Goal: Task Accomplishment & Management: Complete application form

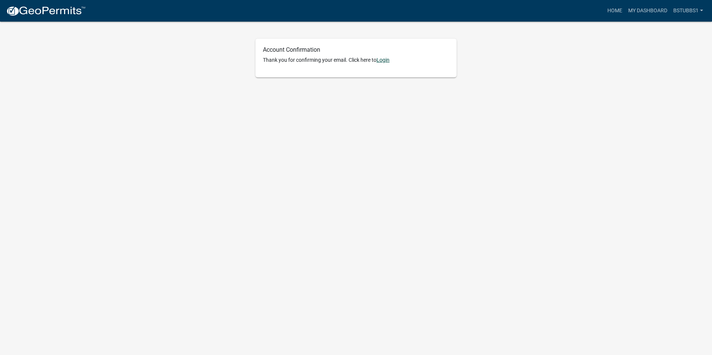
click at [383, 62] on link "Login" at bounding box center [382, 60] width 13 height 6
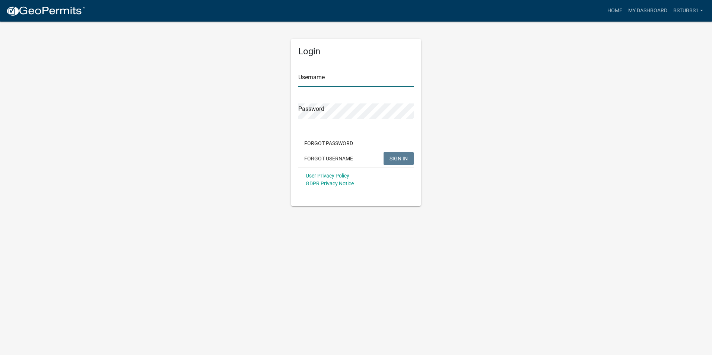
click at [326, 83] on input "Username" at bounding box center [355, 79] width 115 height 15
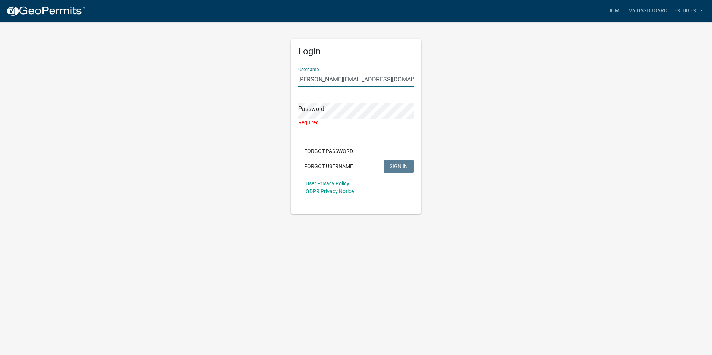
click at [330, 79] on input "[PERSON_NAME][EMAIL_ADDRESS][DOMAIN_NAME]" at bounding box center [355, 79] width 115 height 15
click at [330, 79] on input "billy.stubs@crowncastle.com" at bounding box center [355, 79] width 115 height 15
type input "bstubbs1"
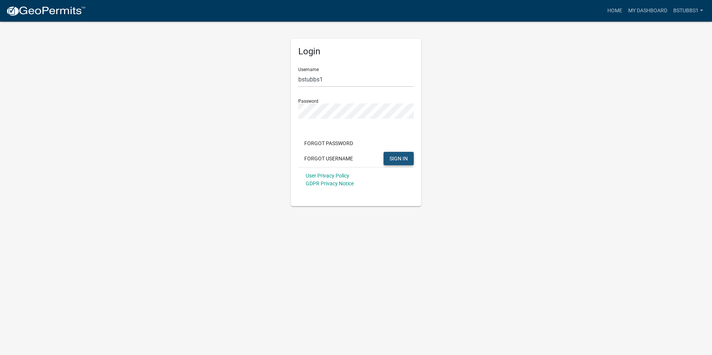
click at [404, 157] on span "SIGN IN" at bounding box center [398, 158] width 18 height 6
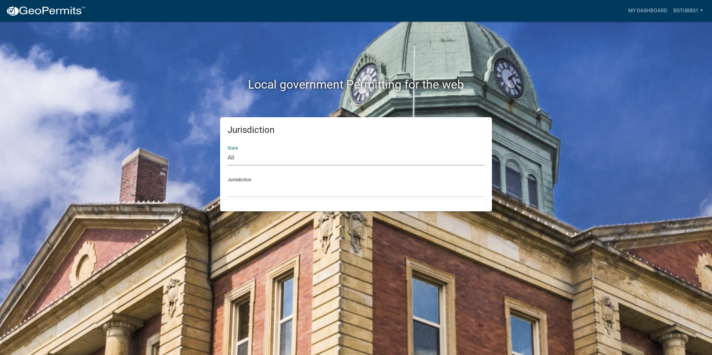
click at [272, 154] on select "All Colorado Georgia Indiana Iowa Kansas Minnesota Ohio South Carolina Wisconsin" at bounding box center [355, 157] width 257 height 15
click at [293, 161] on select "All Colorado Georgia Indiana Iowa Kansas Minnesota Ohio South Carolina Wisconsin" at bounding box center [355, 157] width 257 height 15
select select "South Carolina"
click at [227, 150] on select "All Colorado Georgia Indiana Iowa Kansas Minnesota Ohio South Carolina Wisconsin" at bounding box center [355, 157] width 257 height 15
click at [257, 188] on select "Abbeville County, South Carolina Jasper County, South Carolina" at bounding box center [355, 189] width 257 height 15
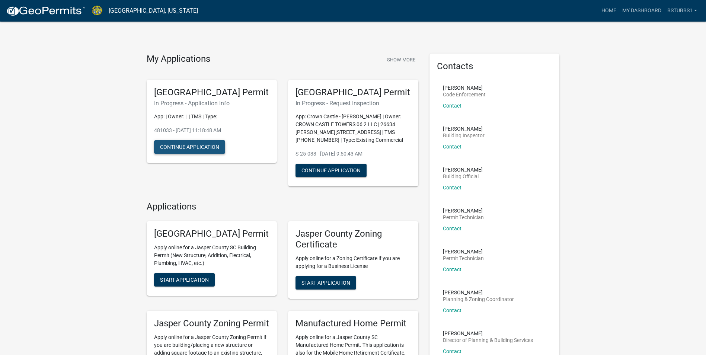
click at [201, 154] on button "Continue Application" at bounding box center [189, 146] width 71 height 13
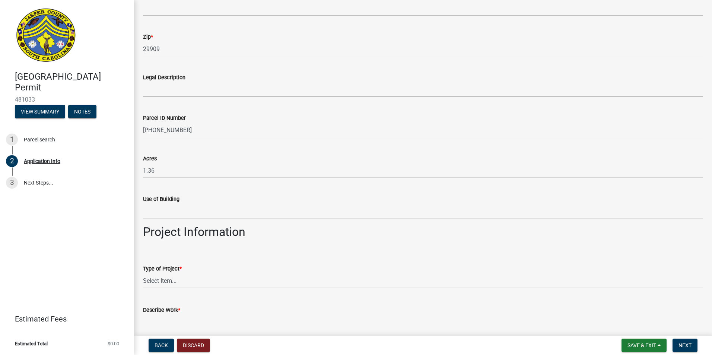
scroll to position [595, 0]
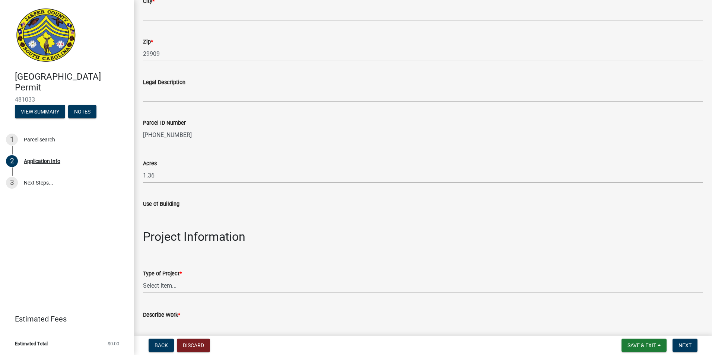
click at [156, 286] on select "Select Item... Construction Trailer/Shipping Container Residential Demolition C…" at bounding box center [423, 285] width 560 height 15
click at [143, 278] on select "Select Item... Construction Trailer/Shipping Container Residential Demolition C…" at bounding box center [423, 285] width 560 height 15
select select "9ee69ee8-4d28-486b-bc7b-e904e70aa828"
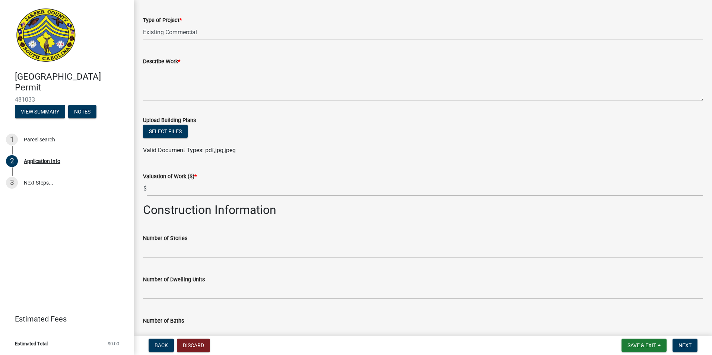
scroll to position [893, 0]
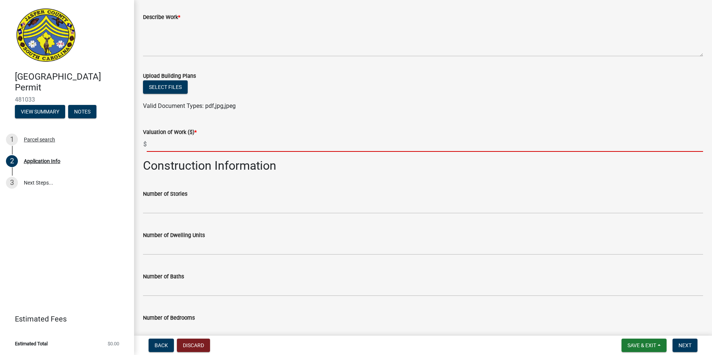
click at [170, 144] on input "text" at bounding box center [425, 144] width 556 height 15
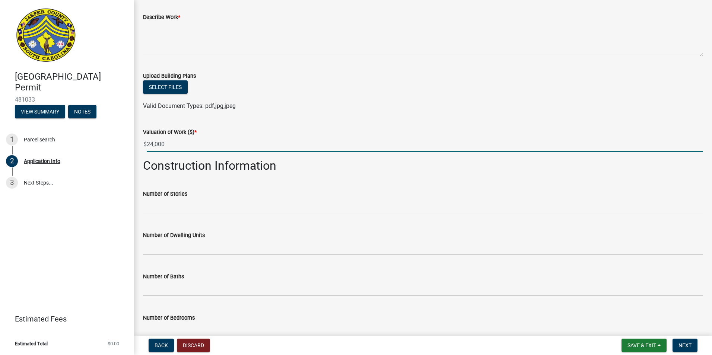
type input "24000"
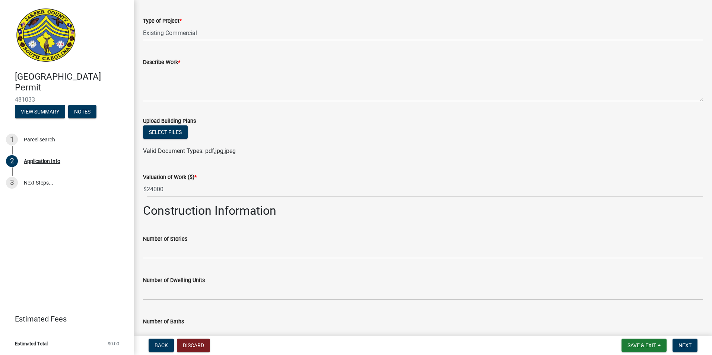
scroll to position [781, 0]
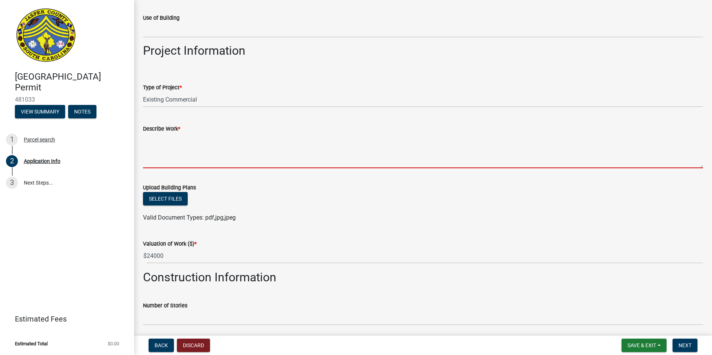
click at [169, 162] on textarea "Describe Work *" at bounding box center [423, 150] width 560 height 35
paste textarea "Adding (9) antennas, removing (9), adding (3) RRUs, removing (9), adding (1) OV…"
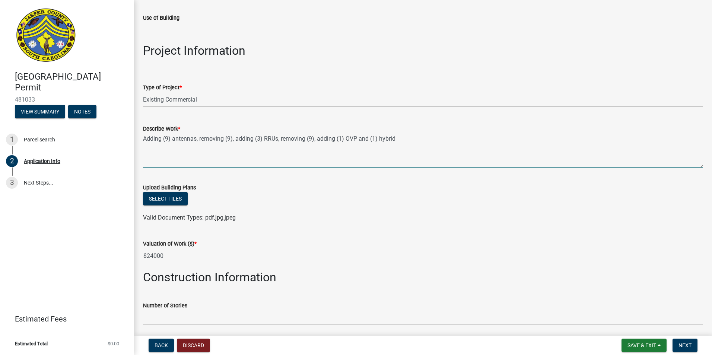
type textarea "Adding (9) antennas, removing (9), adding (3) RRUs, removing (9), adding (1) OV…"
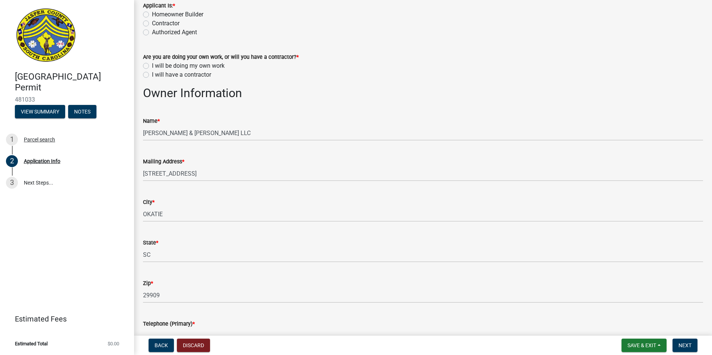
scroll to position [0, 0]
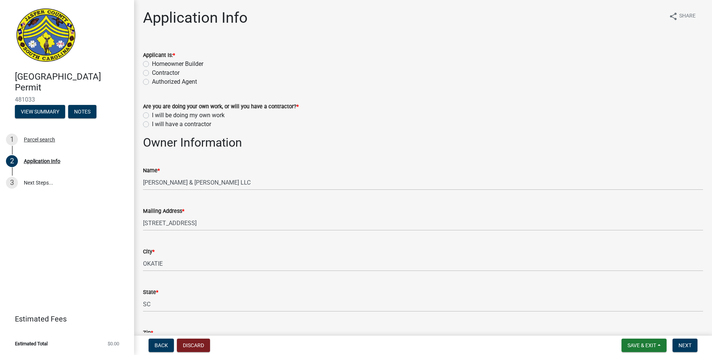
click at [152, 84] on label "Authorized Agent" at bounding box center [174, 81] width 45 height 9
click at [152, 82] on input "Authorized Agent" at bounding box center [154, 79] width 5 height 5
radio input "true"
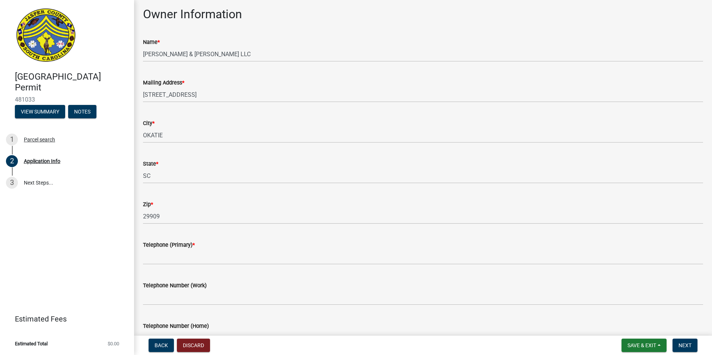
scroll to position [112, 0]
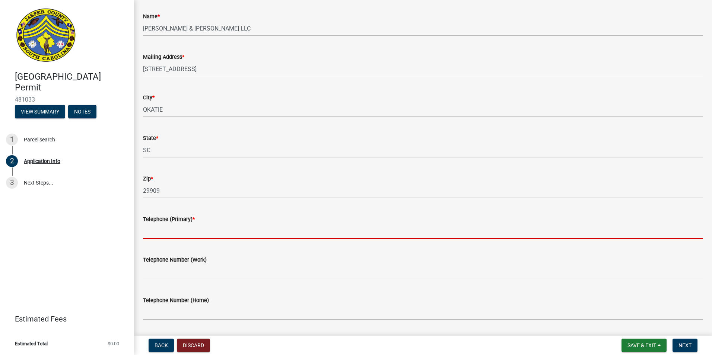
click at [174, 235] on input "Telephone (Primary) *" at bounding box center [423, 231] width 560 height 15
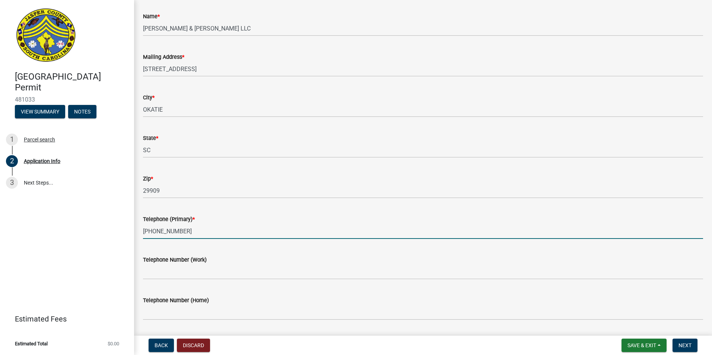
type input "423-408-4668"
click at [214, 263] on div "Telephone Number (Work)" at bounding box center [423, 259] width 560 height 9
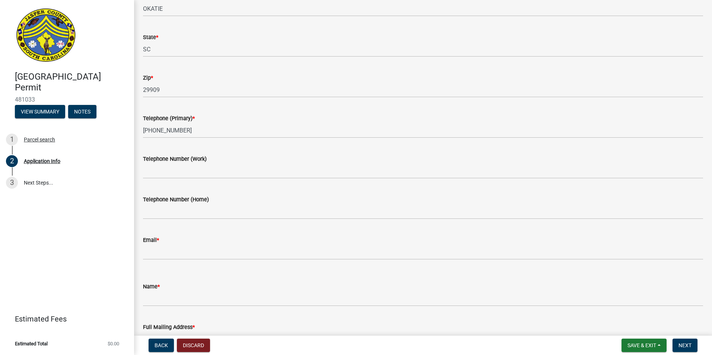
scroll to position [223, 0]
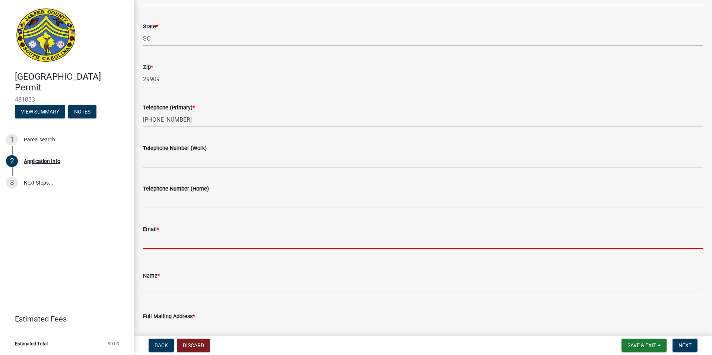
click at [154, 242] on input "Email *" at bounding box center [423, 241] width 560 height 15
paste input "cn.graham@yahoo.com"
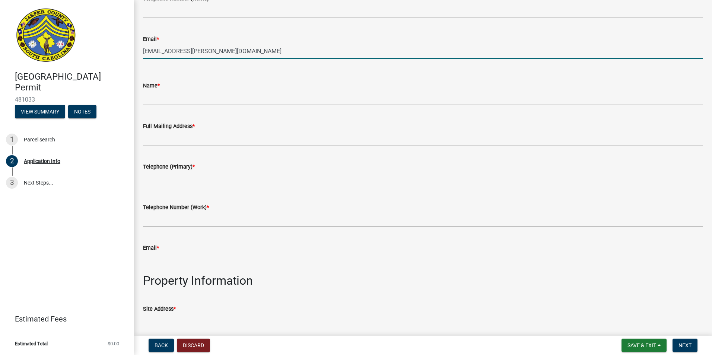
scroll to position [372, 0]
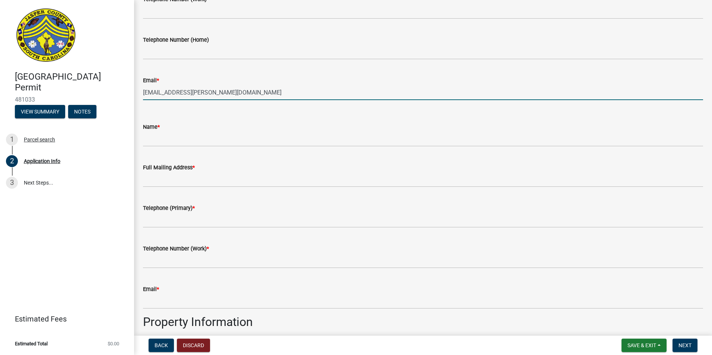
type input "cn.graham@yahoo.com"
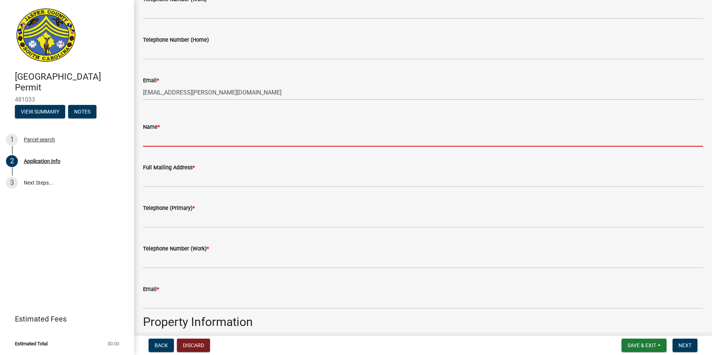
click at [173, 139] on input "Name *" at bounding box center [423, 138] width 560 height 15
type input "Billy Stubbs"
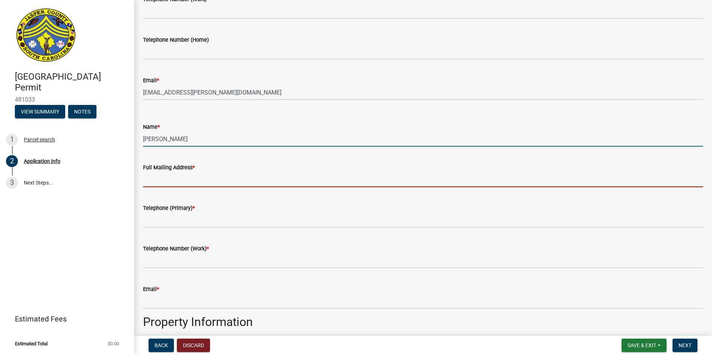
type input "66 Springhedge Ct SE"
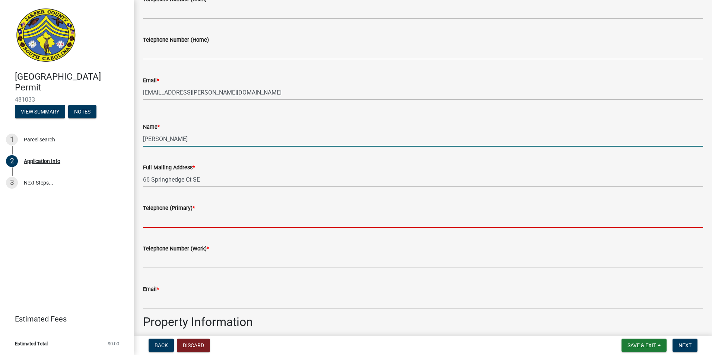
type input "4784616790"
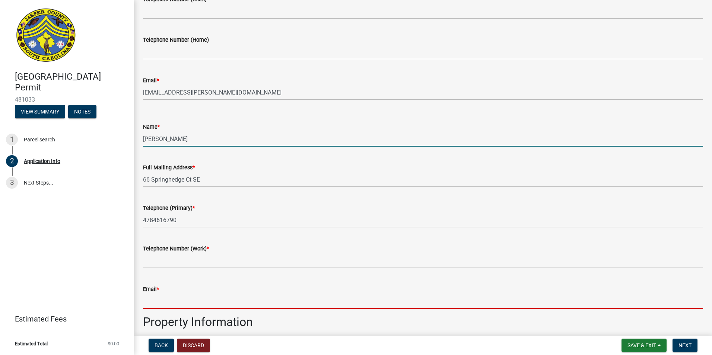
type input "billy.stubbs@crowncastle.com"
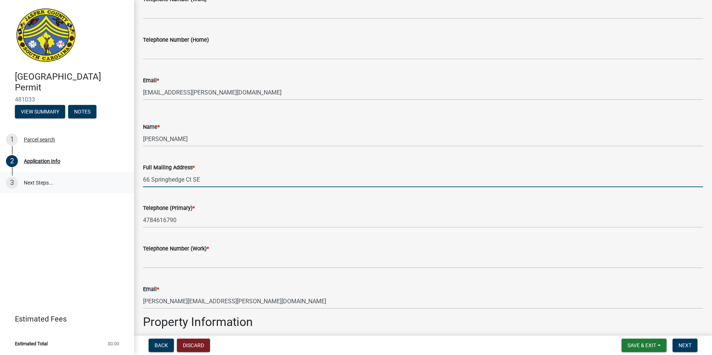
drag, startPoint x: 210, startPoint y: 180, endPoint x: 100, endPoint y: 178, distance: 109.1
click at [100, 178] on div "Jasper County Building Permit 481033 View Summary Notes 1 Parcel search 2 Appli…" at bounding box center [356, 177] width 712 height 355
type input "1080 Katy Freeway, Houston, Tx 77024"
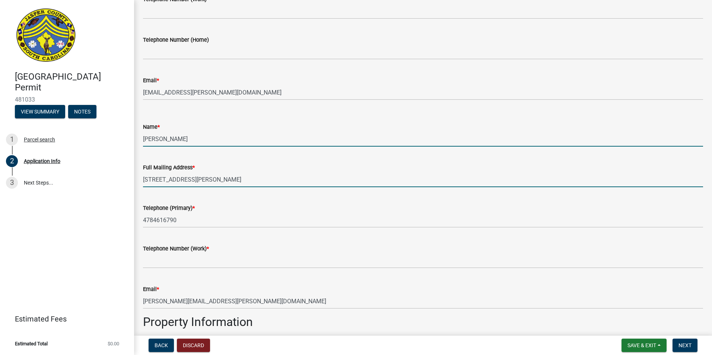
click at [194, 140] on input "Billy Stubbs" at bounding box center [423, 138] width 560 height 15
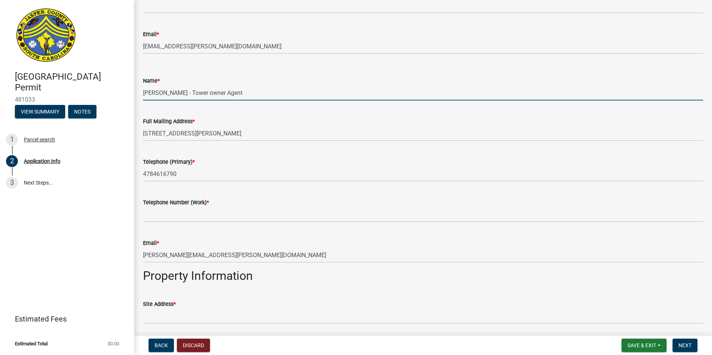
scroll to position [558, 0]
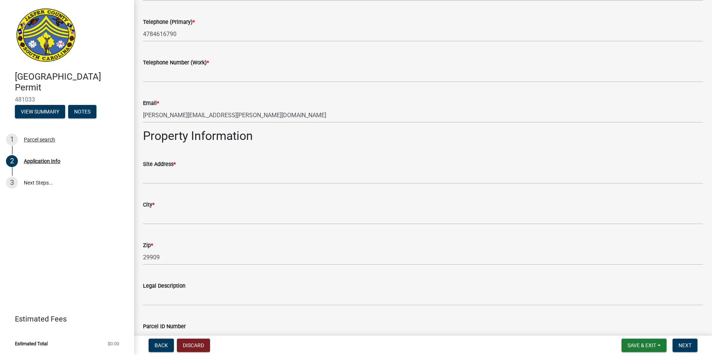
type input "Billy Stubbs - Tower owner Agent"
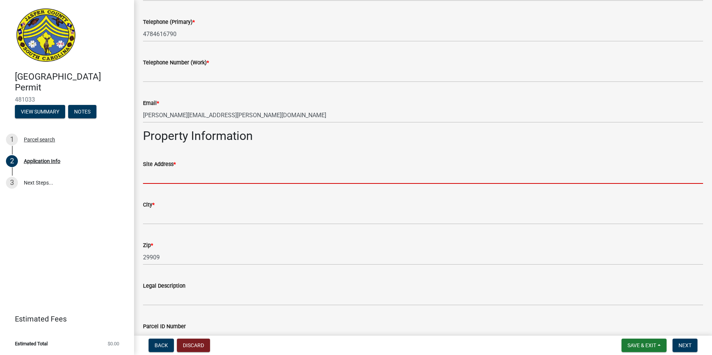
click at [179, 175] on input "Site Address *" at bounding box center [423, 176] width 560 height 15
paste input "130 S. Okatie Highway"
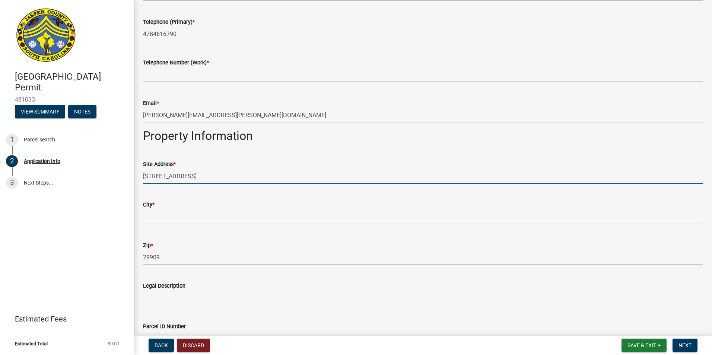
type input "130 S. Okatie Highway"
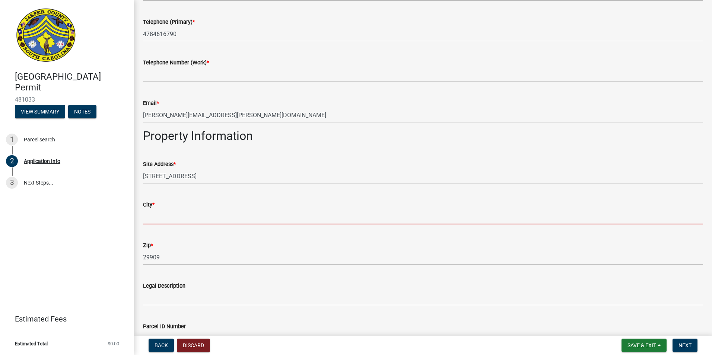
click at [157, 215] on input "City *" at bounding box center [423, 216] width 560 height 15
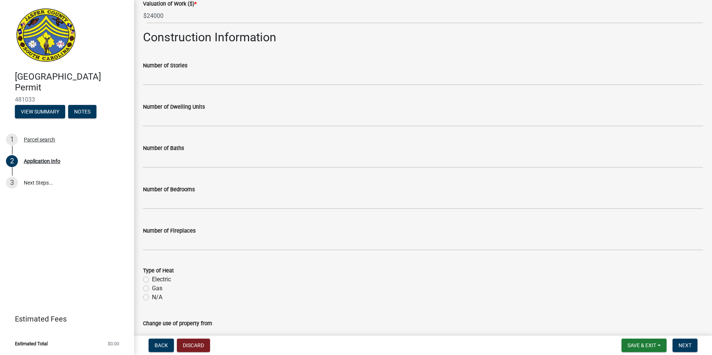
scroll to position [1199, 0]
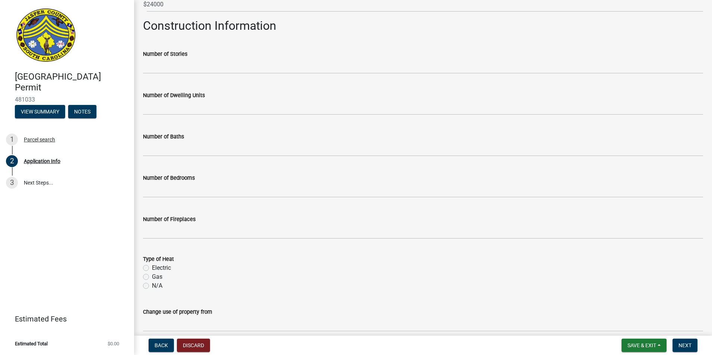
type input "Hardeeville"
click at [152, 268] on label "Electric" at bounding box center [161, 267] width 19 height 9
click at [152, 268] on input "Electric" at bounding box center [154, 265] width 5 height 5
radio input "true"
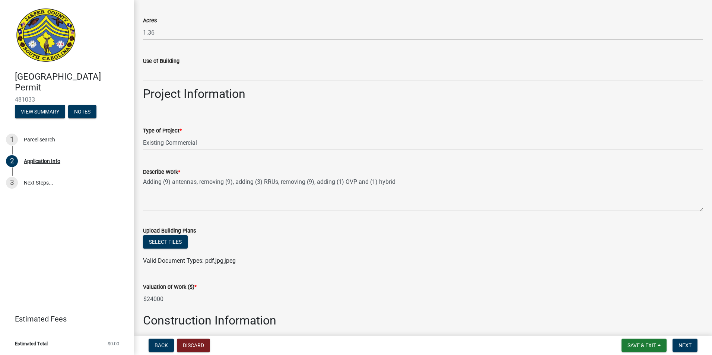
scroll to position [902, 0]
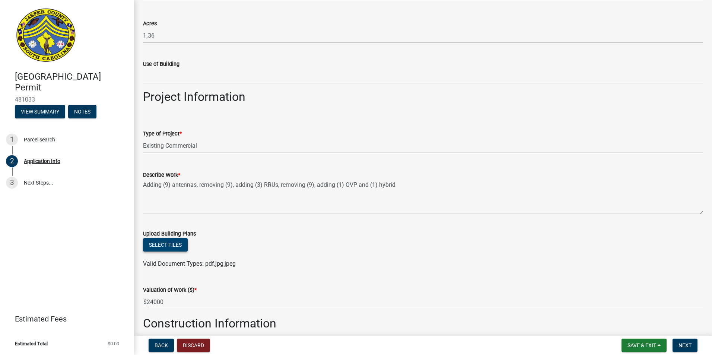
click at [167, 245] on button "Select files" at bounding box center [165, 244] width 45 height 13
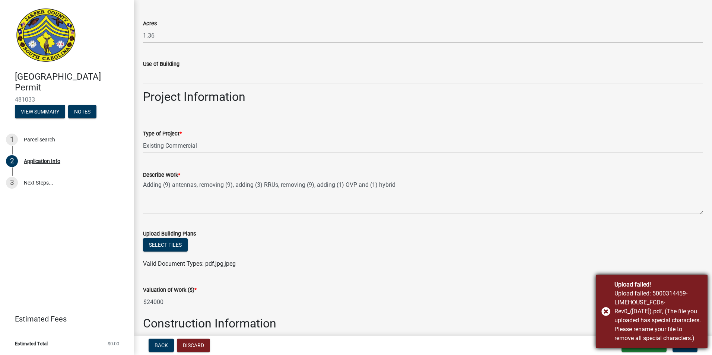
click at [609, 307] on div "Upload failed! Upload failed: 5000314459-LIMEHOUSE_FCDs-Rev0_(07.30.2025).pdf, …" at bounding box center [651, 312] width 112 height 74
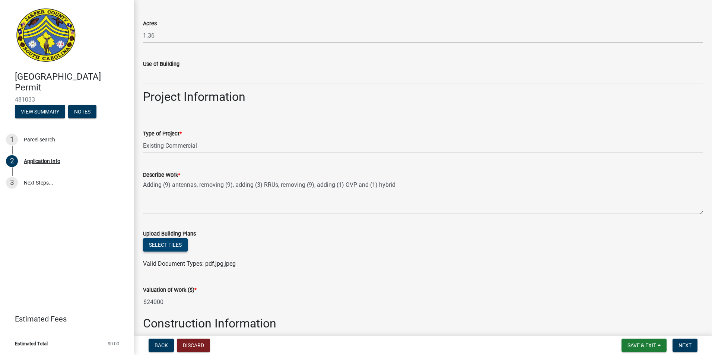
click at [164, 244] on button "Select files" at bounding box center [165, 244] width 45 height 13
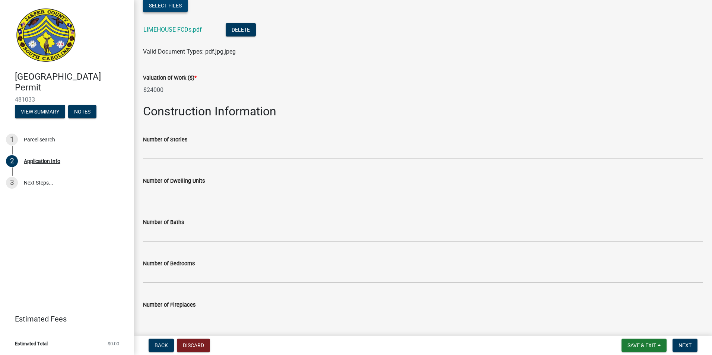
scroll to position [1162, 0]
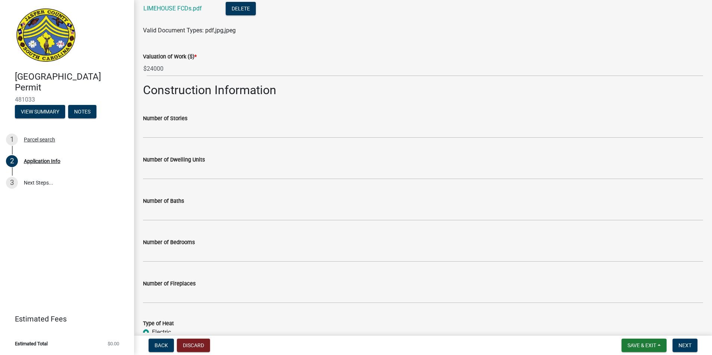
click at [697, 354] on nav "Back Discard Save & Exit Save Save & Exit Next" at bounding box center [423, 345] width 578 height 19
click at [688, 348] on span "Next" at bounding box center [684, 345] width 13 height 6
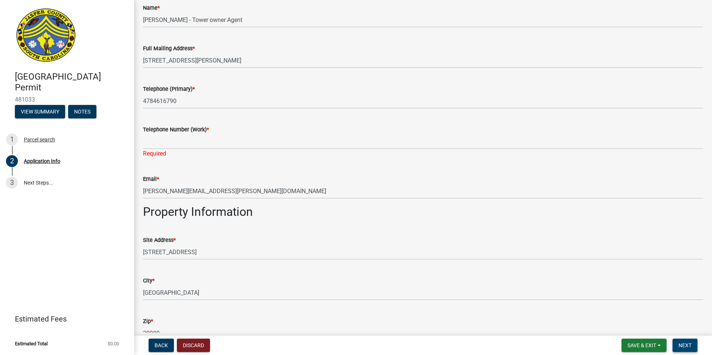
scroll to position [380, 0]
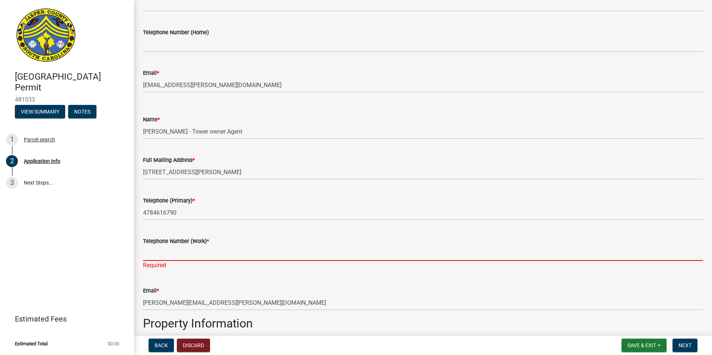
click at [156, 253] on input "Telephone Number (Work) *" at bounding box center [423, 253] width 560 height 15
click at [159, 256] on input "Telephone Number (Work) *" at bounding box center [423, 253] width 560 height 15
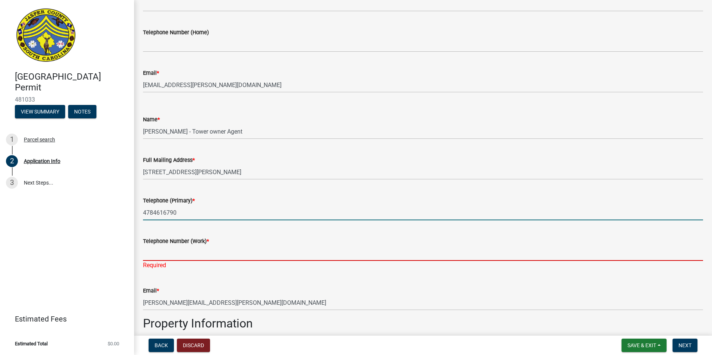
drag, startPoint x: 147, startPoint y: 218, endPoint x: 149, endPoint y: 213, distance: 5.3
click at [147, 218] on input "4784616790" at bounding box center [423, 212] width 560 height 15
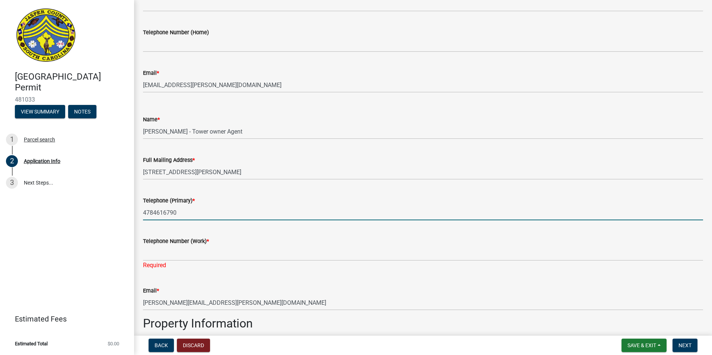
click at [150, 213] on input "4784616790" at bounding box center [423, 212] width 560 height 15
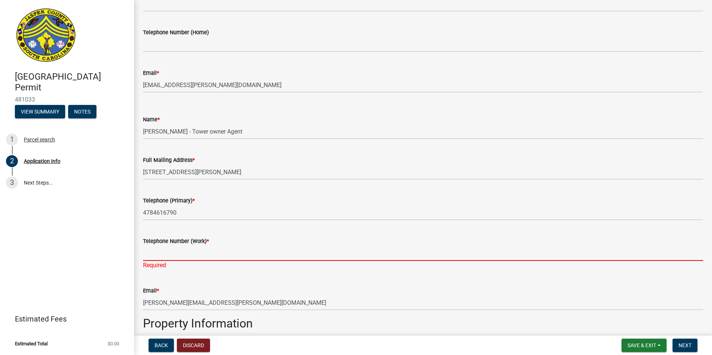
click at [149, 250] on input "Telephone Number (Work) *" at bounding box center [423, 253] width 560 height 15
paste input "4784616790"
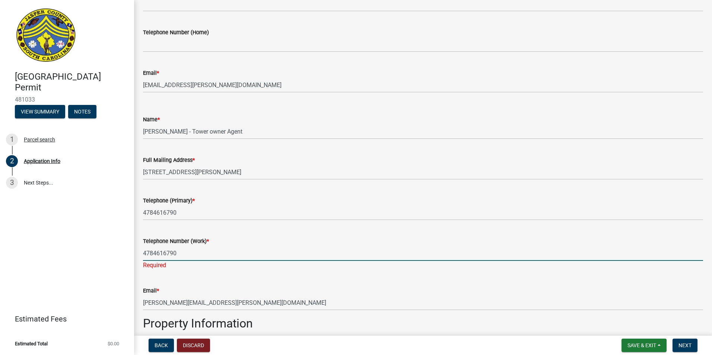
type input "4784616790"
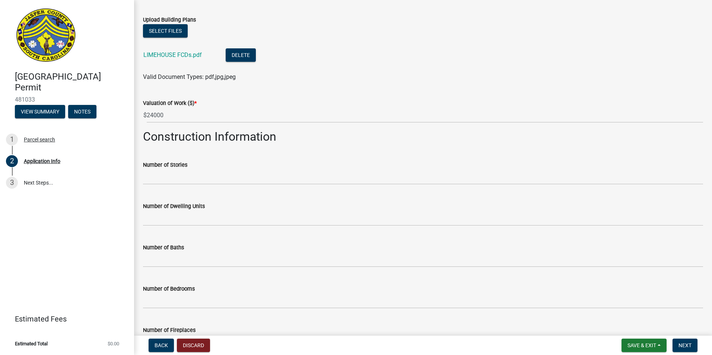
scroll to position [1124, 0]
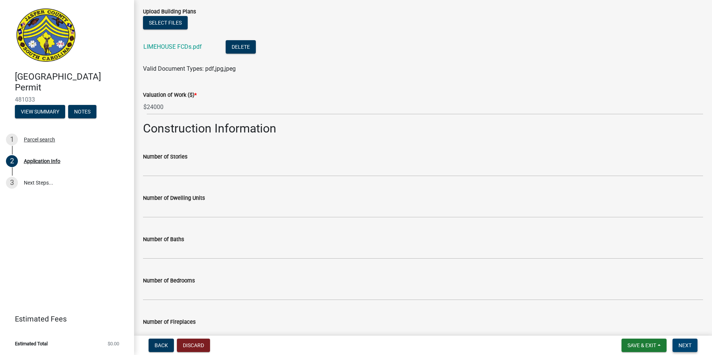
click at [685, 347] on span "Next" at bounding box center [684, 345] width 13 height 6
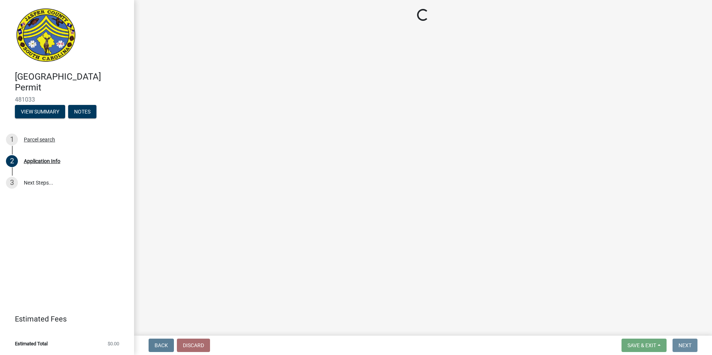
scroll to position [0, 0]
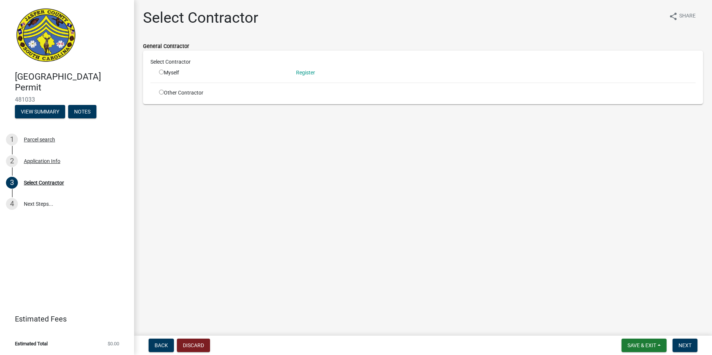
click at [163, 93] on input "radio" at bounding box center [161, 92] width 5 height 5
radio input "true"
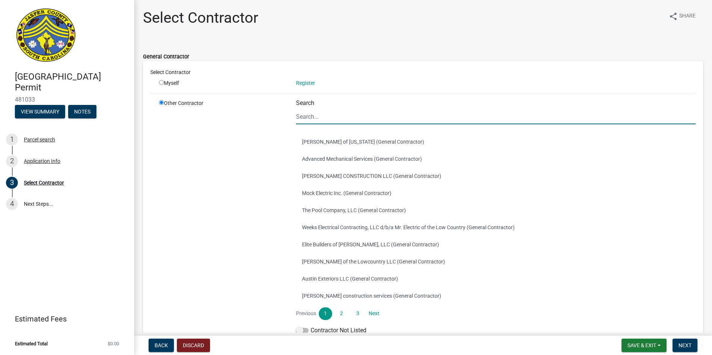
click at [316, 115] on input "Search" at bounding box center [495, 116] width 399 height 15
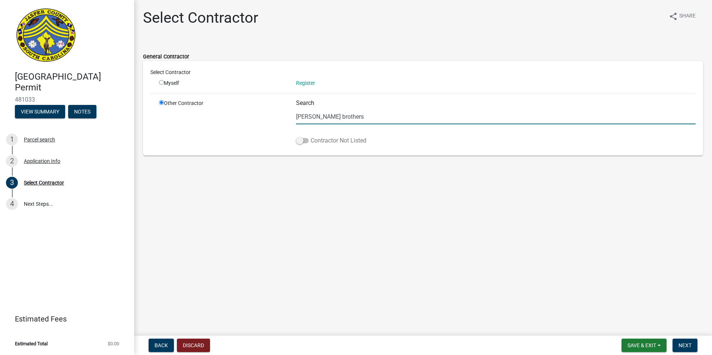
click at [303, 138] on label "Contractor Not Listed" at bounding box center [331, 140] width 70 height 9
click at [310, 136] on input "Contractor Not Listed" at bounding box center [310, 136] width 0 height 0
click at [357, 114] on input "horne brothers" at bounding box center [495, 116] width 399 height 15
drag, startPoint x: 354, startPoint y: 119, endPoint x: 237, endPoint y: 118, distance: 117.6
click at [237, 119] on div "Other Contractor Search horne brothers Contractor Not Listed" at bounding box center [426, 123] width 547 height 49
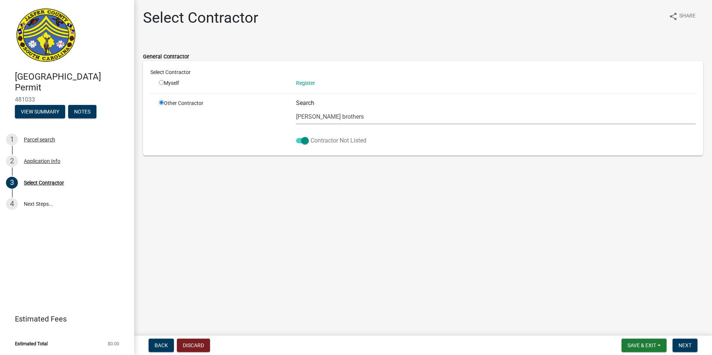
click at [304, 139] on span at bounding box center [302, 140] width 13 height 5
click at [310, 136] on input "Contractor Not Listed" at bounding box center [310, 136] width 0 height 0
click at [327, 116] on input "horne brothers" at bounding box center [495, 116] width 399 height 15
click at [327, 116] on input "horne broth123563ers" at bounding box center [495, 116] width 399 height 15
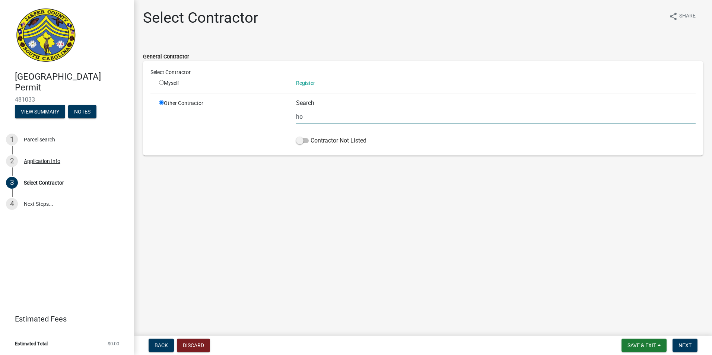
type input "h"
type input "1"
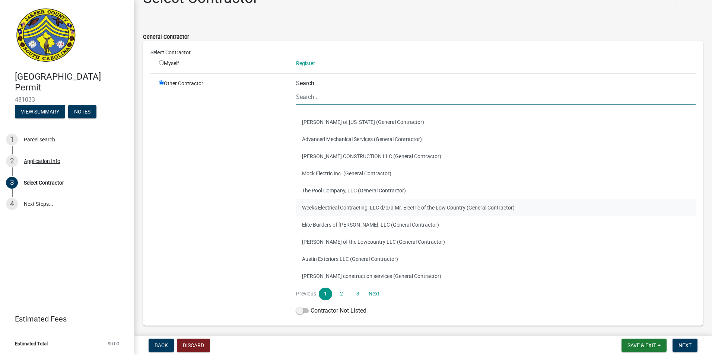
scroll to position [37, 0]
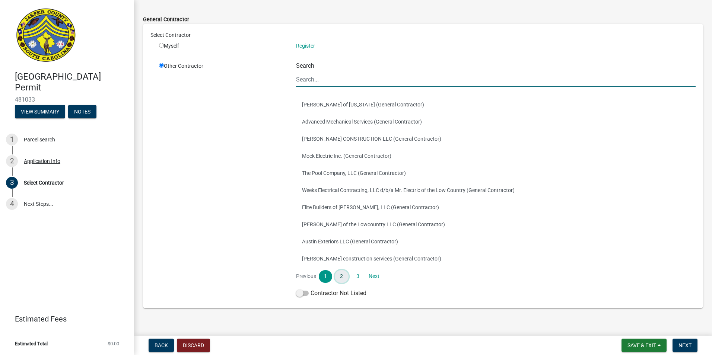
click at [342, 274] on link "2" at bounding box center [341, 276] width 13 height 13
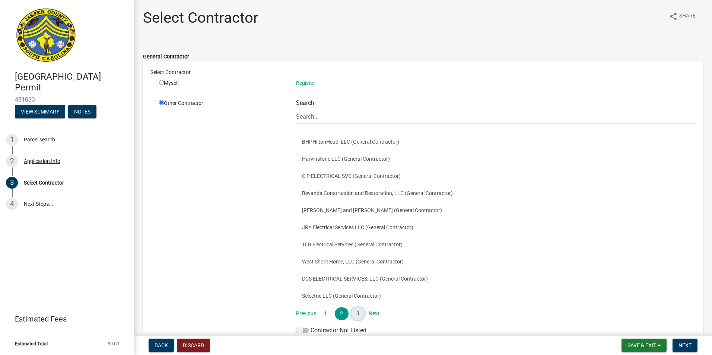
click at [355, 314] on link "3" at bounding box center [357, 313] width 13 height 13
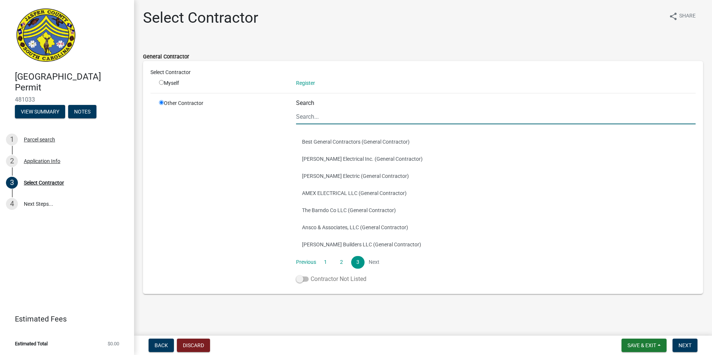
click at [302, 279] on span at bounding box center [302, 279] width 13 height 5
click at [310, 275] on input "Contractor Not Listed" at bounding box center [310, 275] width 0 height 0
click at [341, 109] on div "Search" at bounding box center [495, 111] width 399 height 25
click at [343, 115] on input "Search" at bounding box center [495, 116] width 399 height 15
click at [458, 339] on div "Back Discard Save & Exit Save Save & Exit Next" at bounding box center [423, 345] width 566 height 13
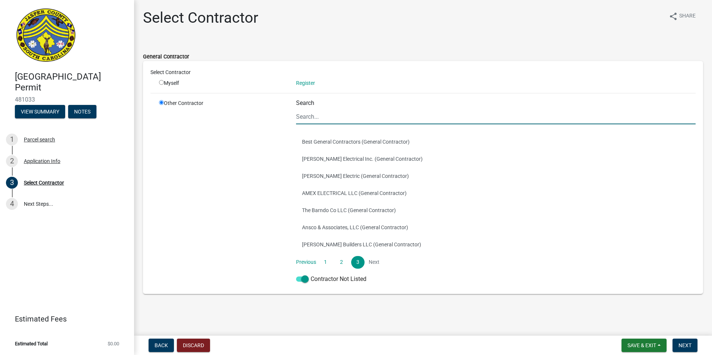
click at [317, 118] on input "Search" at bounding box center [495, 116] width 399 height 15
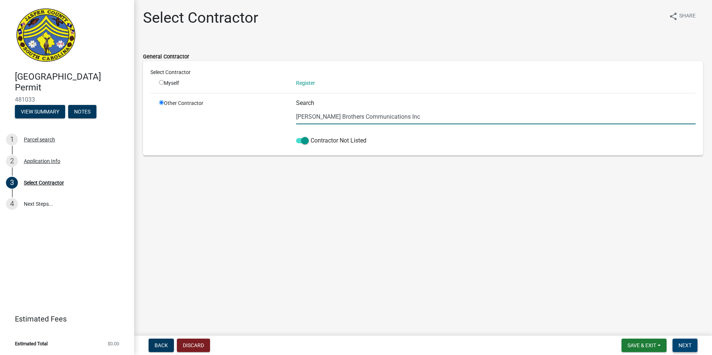
type input "Horne Brothers Communications Inc"
click at [693, 349] on button "Next" at bounding box center [684, 345] width 25 height 13
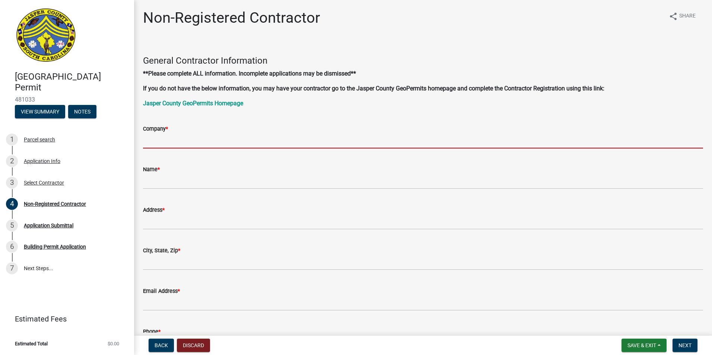
click at [156, 138] on input "Company *" at bounding box center [423, 140] width 560 height 15
paste input "HORNE BROTHERS COMMUNICATIONS INC"
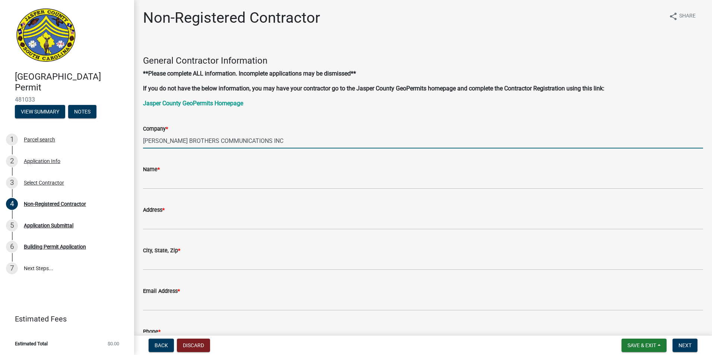
type input "HORNE BROTHERS COMMUNICATIONS INC"
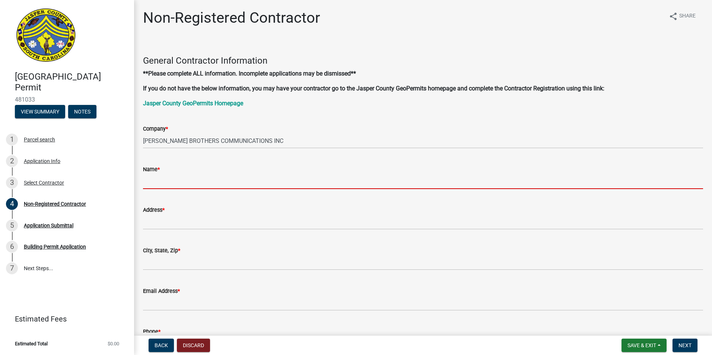
click at [149, 186] on input "Name *" at bounding box center [423, 181] width 560 height 15
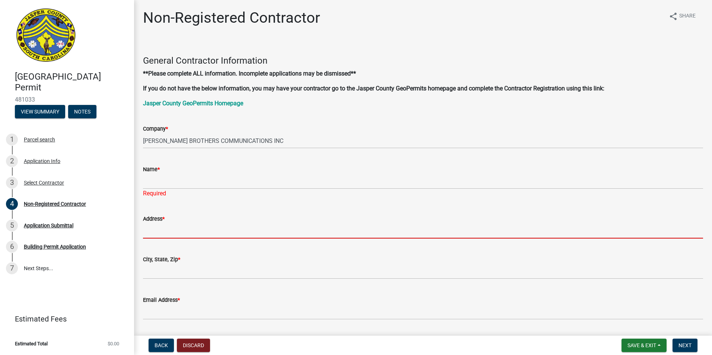
click at [158, 233] on input "Address *" at bounding box center [423, 230] width 560 height 15
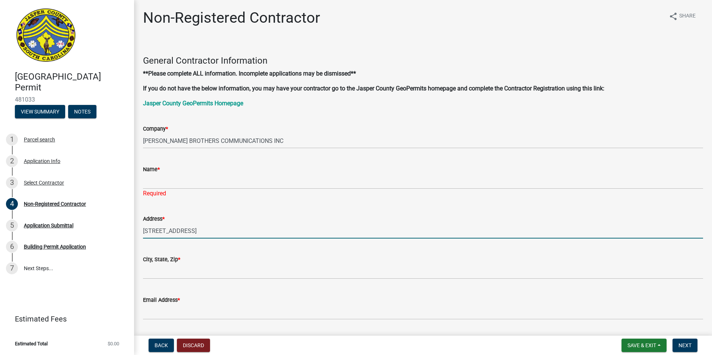
type input "1662 Middle River Loop"
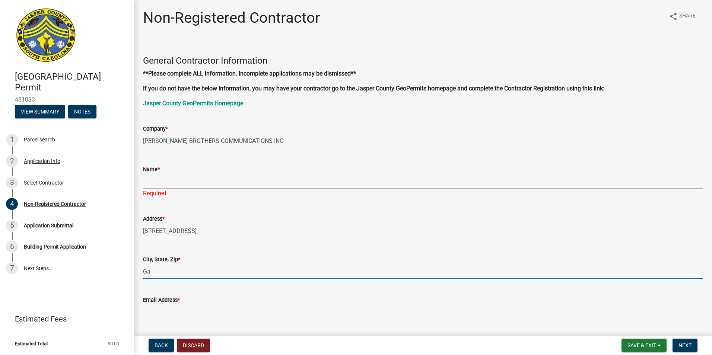
type input "G"
type input "Fayetteville, NC 28312"
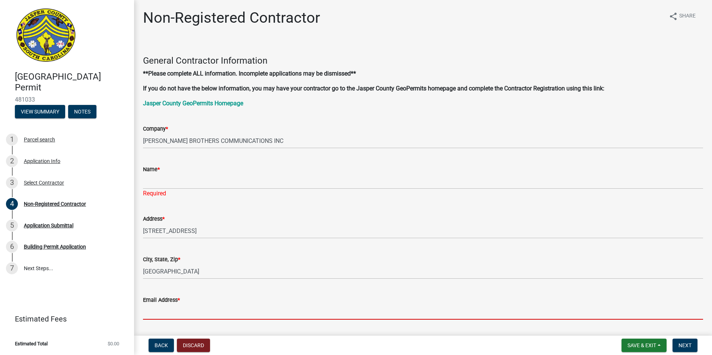
click at [165, 312] on input "Email Address *" at bounding box center [423, 311] width 560 height 15
paste input "jessicahawley@hbc-inc.com"
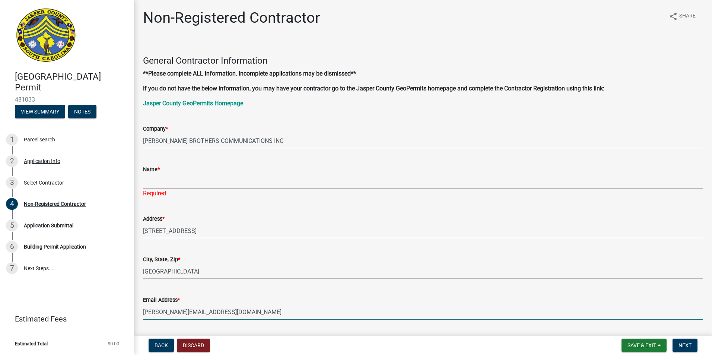
type input "jessicahawley@hbc-inc.com"
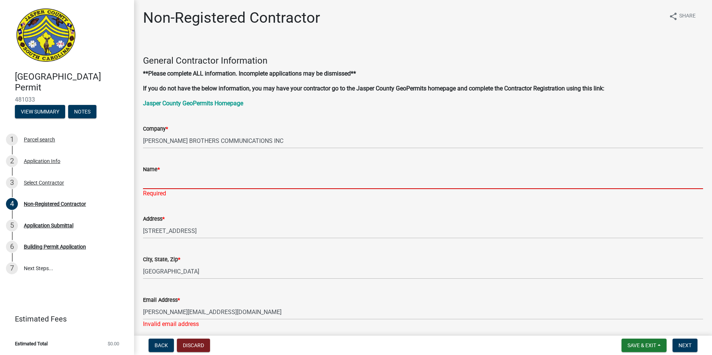
click at [166, 178] on input "Name *" at bounding box center [423, 181] width 560 height 15
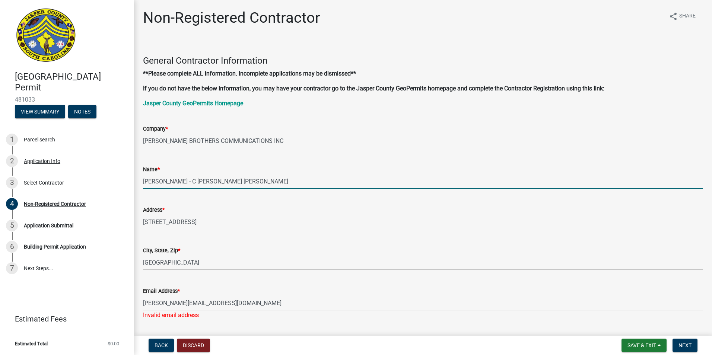
click at [184, 180] on input "Jessica Haley - C Jackson Horne" at bounding box center [423, 181] width 560 height 15
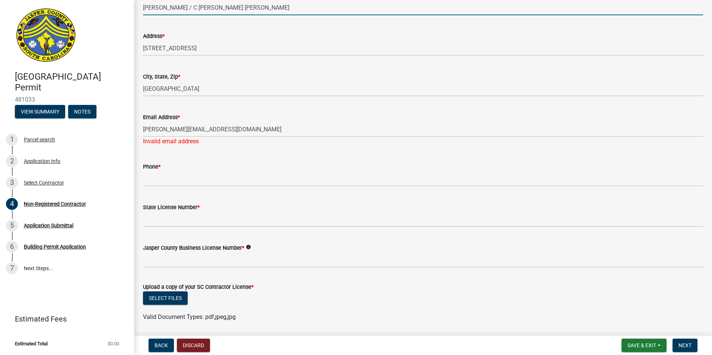
scroll to position [186, 0]
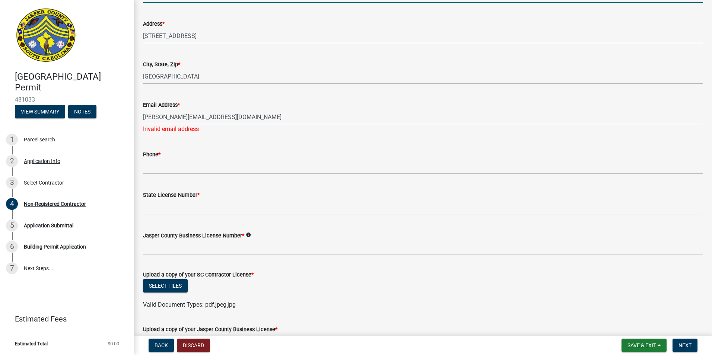
type input "Jessica Haley / C Jackson Horne"
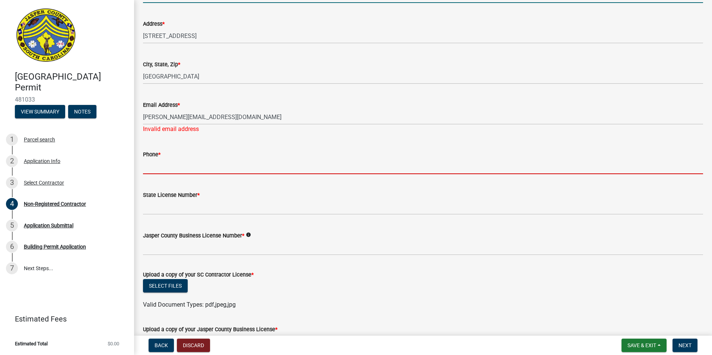
click at [151, 166] on input "Phone *" at bounding box center [423, 166] width 560 height 15
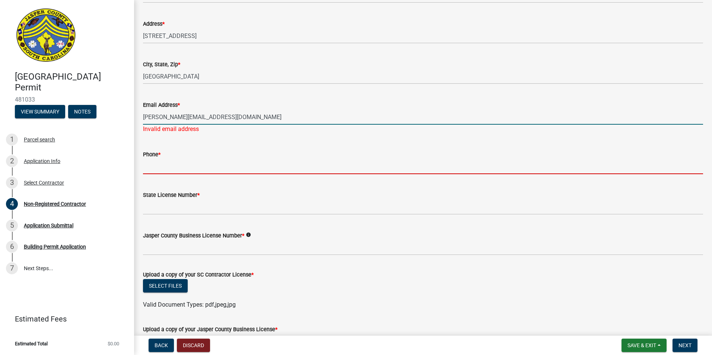
click at [188, 112] on input "jessicahawley@hbc-inc.com" at bounding box center [423, 116] width 560 height 15
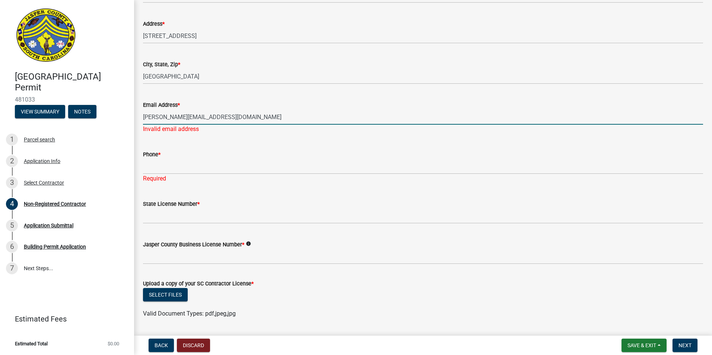
click at [214, 113] on input "jessicahawley@hbc-inc.com" at bounding box center [423, 116] width 560 height 15
click at [236, 115] on input "jessicahawley@hbc-inc.com" at bounding box center [423, 116] width 560 height 15
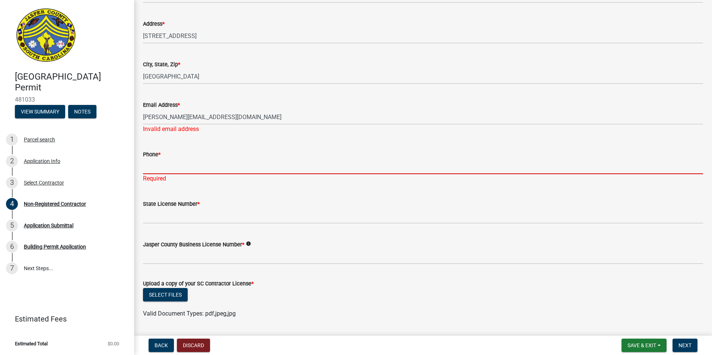
click at [154, 165] on input "Phone *" at bounding box center [423, 166] width 560 height 15
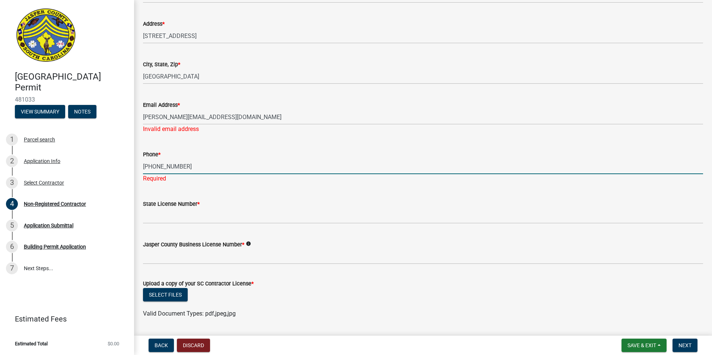
type input "910-322-6077"
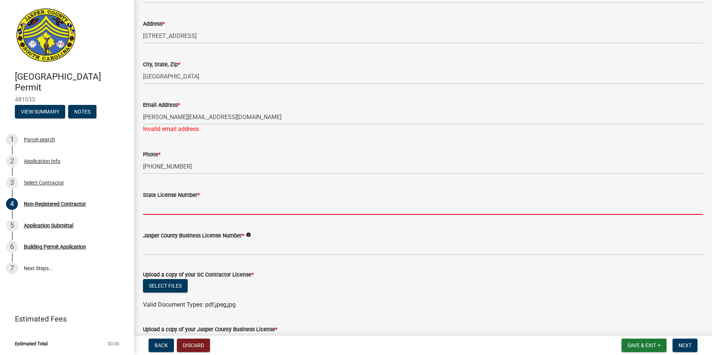
click at [166, 217] on wm-data-entity-input "State License Number *" at bounding box center [423, 200] width 560 height 41
click at [288, 179] on wm-data-entity-input "Phone * 910-322-6077" at bounding box center [423, 160] width 560 height 41
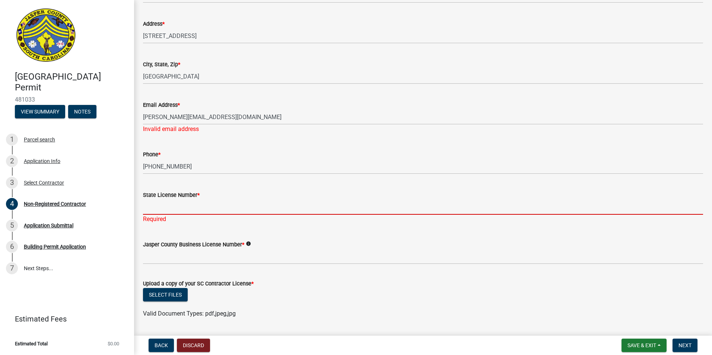
click at [151, 207] on input "State License Number *" at bounding box center [423, 206] width 560 height 15
click at [148, 234] on div "Jasper County Business License Number * info" at bounding box center [423, 247] width 560 height 35
click at [152, 201] on input "State License Number *" at bounding box center [423, 206] width 560 height 15
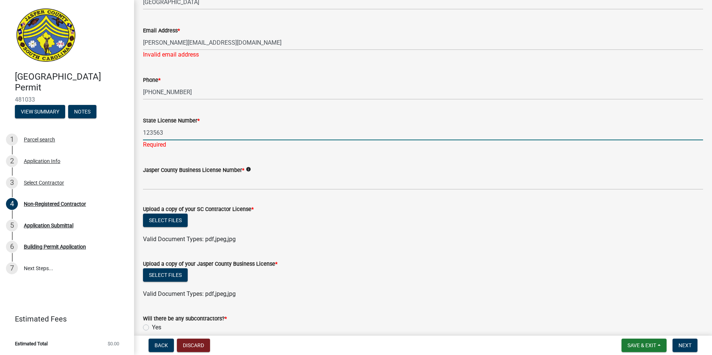
scroll to position [298, 0]
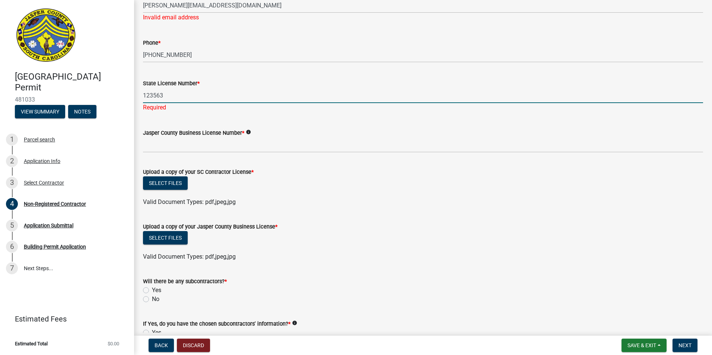
type input "123563"
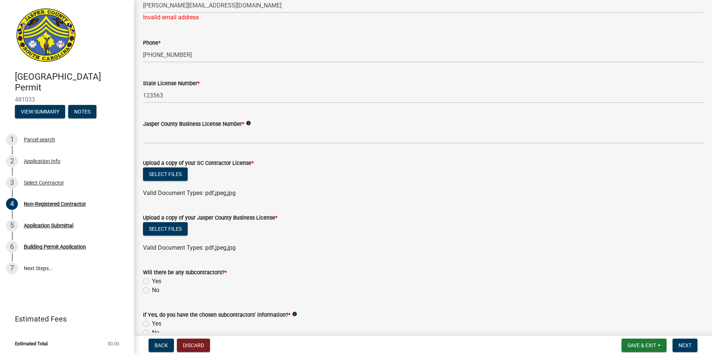
click at [147, 298] on wm-data-entity-input "Will there be any subcontractors? * Yes No" at bounding box center [423, 280] width 560 height 42
click at [152, 291] on label "No" at bounding box center [155, 290] width 7 height 9
click at [152, 291] on input "No" at bounding box center [154, 288] width 5 height 5
radio input "true"
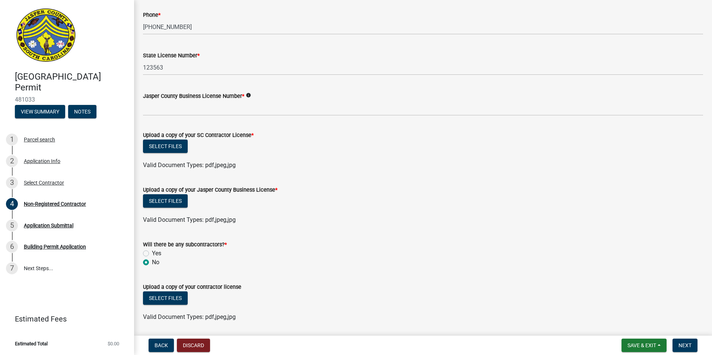
scroll to position [313, 0]
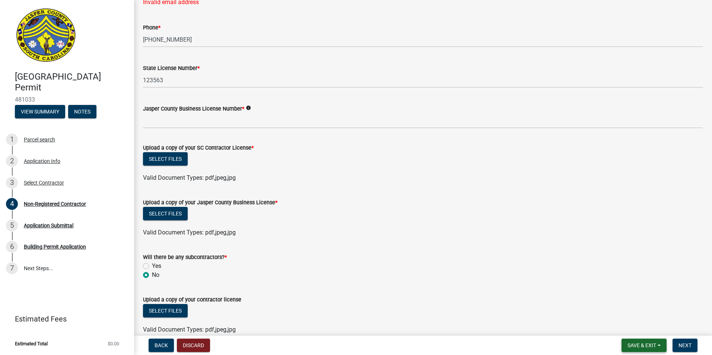
click at [641, 344] on span "Save & Exit" at bounding box center [641, 345] width 29 height 6
click at [636, 326] on button "Save & Exit" at bounding box center [637, 326] width 60 height 18
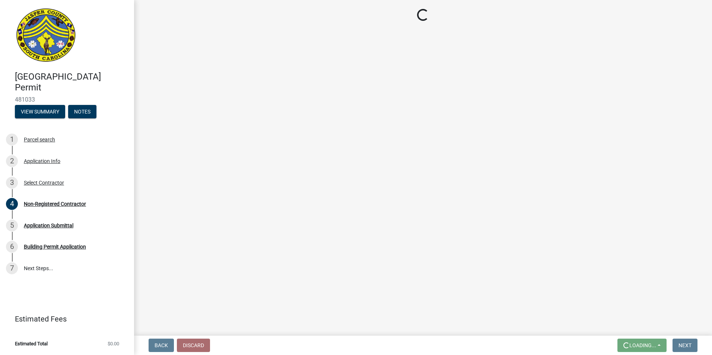
scroll to position [0, 0]
